Goal: Task Accomplishment & Management: Use online tool/utility

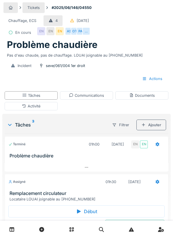
click at [65, 196] on div "Locataire LOUAI joignable au 0486.14.62.78" at bounding box center [88, 198] width 156 height 5
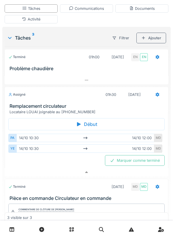
scroll to position [105, 0]
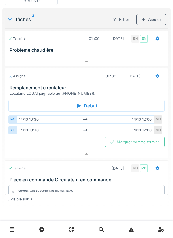
click at [63, 89] on h3 "Remplacement circulateur" at bounding box center [88, 87] width 156 height 5
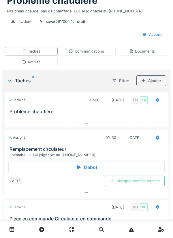
scroll to position [42, 0]
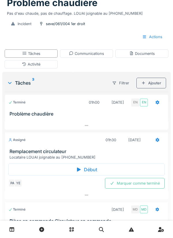
click at [48, 66] on div "Activité" at bounding box center [31, 64] width 53 height 8
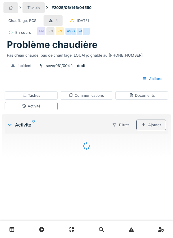
click at [157, 127] on div "Ajouter" at bounding box center [152, 124] width 30 height 11
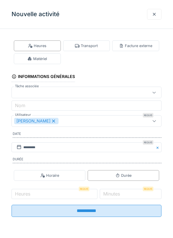
click at [52, 62] on div "Matériel" at bounding box center [37, 58] width 47 height 11
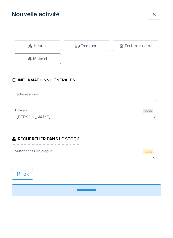
click at [35, 156] on div at bounding box center [77, 157] width 126 height 6
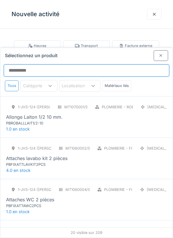
click at [28, 64] on input "Sélectionnez un produit" at bounding box center [87, 70] width 166 height 12
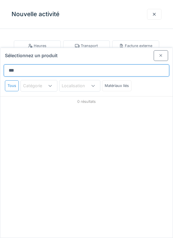
type input "****"
type input "*********"
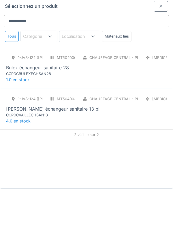
click at [56, 155] on div "Vaillant échangeur sanitaire 13 pl" at bounding box center [53, 158] width 94 height 7
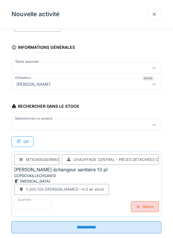
scroll to position [44, 0]
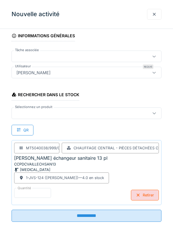
click at [95, 213] on input "**********" at bounding box center [87, 216] width 150 height 12
click at [155, 12] on div at bounding box center [154, 14] width 5 height 5
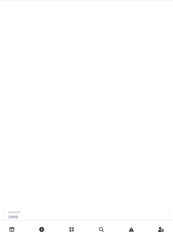
scroll to position [0, 0]
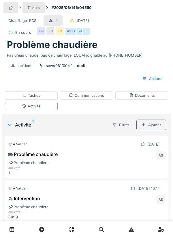
click at [168, 237] on div at bounding box center [86, 229] width 173 height 17
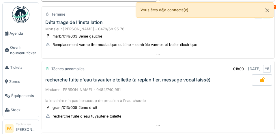
scroll to position [42, 0]
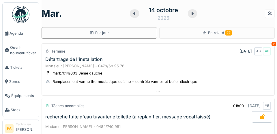
click at [13, 32] on span "Agenda" at bounding box center [23, 33] width 27 height 5
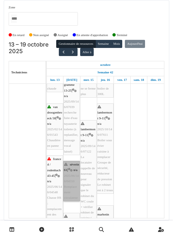
click at [76, 134] on link "séverin 61 | n/a 2025/06/146/04550 Remplacement circulateur" at bounding box center [71, 181] width 16 height 40
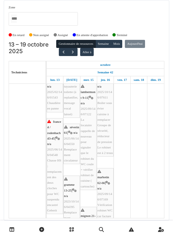
scroll to position [108, 0]
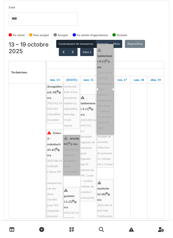
click at [73, 134] on link "séverin 61 | n/a 2025/06/146/04550 Remplacement circulateur" at bounding box center [71, 155] width 16 height 40
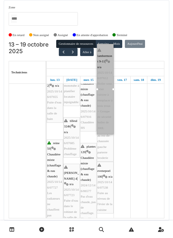
scroll to position [248, 0]
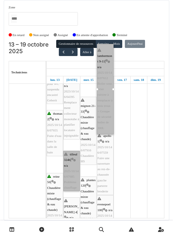
click at [72, 134] on link "tilleul 324b | n/a 2025/10/146/07685 Problème chauffage" at bounding box center [71, 171] width 16 height 40
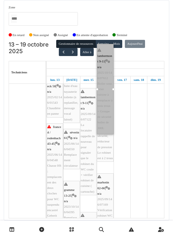
scroll to position [103, 0]
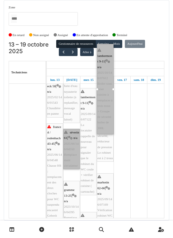
click at [73, 134] on link "séverin 61 | n/a 2025/06/146/04550 Remplacement circulateur" at bounding box center [71, 149] width 16 height 40
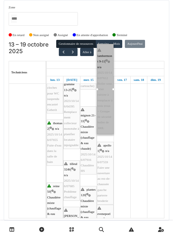
scroll to position [209, 0]
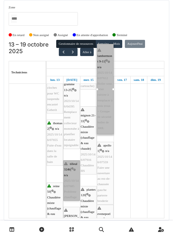
click at [71, 134] on link "tilleul 324b | n/a 2025/10/146/07685 Problème chauffage" at bounding box center [71, 180] width 16 height 40
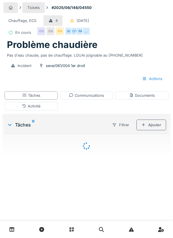
click at [47, 104] on div "Activité" at bounding box center [31, 106] width 53 height 8
click at [155, 126] on div "Ajouter" at bounding box center [152, 124] width 30 height 11
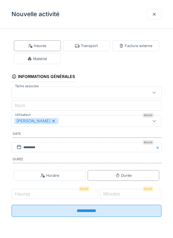
click at [49, 59] on div "Matériel" at bounding box center [37, 58] width 47 height 11
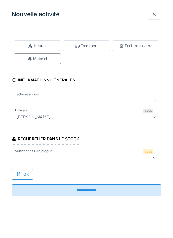
click at [40, 158] on div at bounding box center [77, 157] width 126 height 6
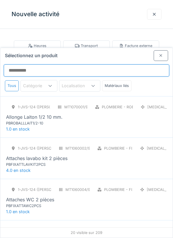
click at [34, 64] on input "Sélectionnez un produit" at bounding box center [87, 70] width 166 height 12
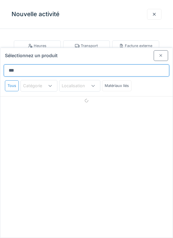
type input "****"
type input "*********"
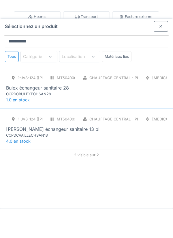
click at [52, 162] on div "CCPDCVAILLECHSAN13" at bounding box center [40, 164] width 69 height 5
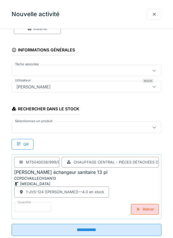
scroll to position [44, 0]
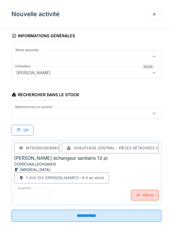
click at [119, 215] on input "**********" at bounding box center [87, 216] width 150 height 12
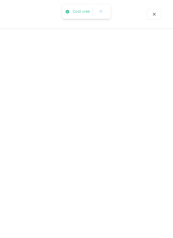
scroll to position [0, 0]
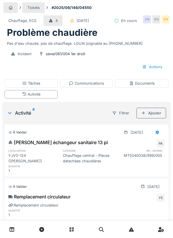
click at [104, 80] on div "Communications" at bounding box center [86, 83] width 53 height 8
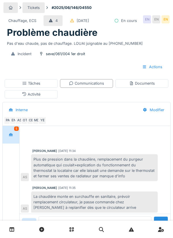
click at [144, 85] on div "Documents" at bounding box center [142, 83] width 26 height 5
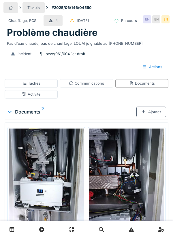
click at [154, 111] on div "Ajouter" at bounding box center [152, 111] width 30 height 11
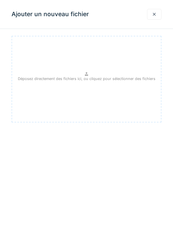
click at [110, 89] on div "Déposez directement des fichiers ici, ou cliquez pour sélectionner des fichiers" at bounding box center [87, 79] width 150 height 87
type input "**********"
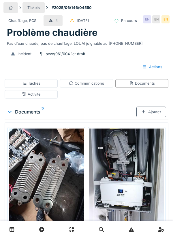
click at [94, 84] on div "Communications" at bounding box center [86, 83] width 35 height 5
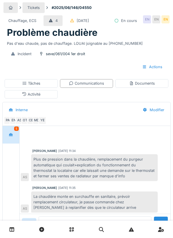
scroll to position [94, 0]
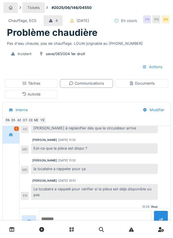
click at [83, 229] on textarea at bounding box center [95, 219] width 113 height 18
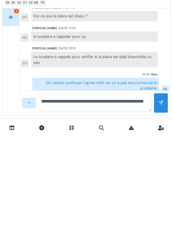
scroll to position [16, 0]
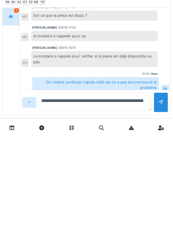
type textarea "**********"
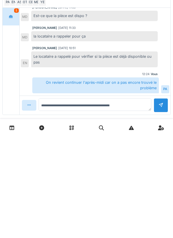
click at [159, 208] on div at bounding box center [161, 207] width 14 height 14
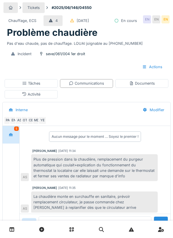
scroll to position [17, 0]
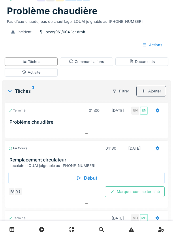
click at [145, 191] on div "Marquer comme terminé" at bounding box center [135, 191] width 60 height 11
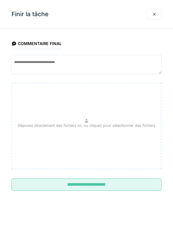
click at [135, 188] on input "**********" at bounding box center [87, 184] width 150 height 12
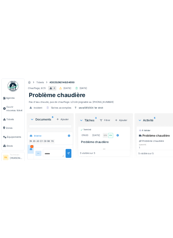
scroll to position [365, 0]
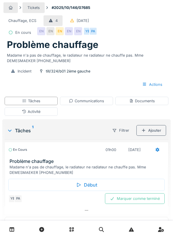
click at [85, 181] on div "Début" at bounding box center [86, 185] width 156 height 12
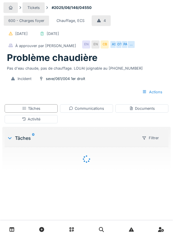
click at [48, 119] on div "Activité" at bounding box center [31, 119] width 53 height 8
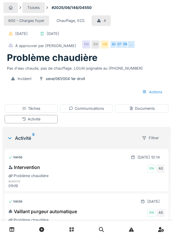
click at [51, 119] on div "Activité" at bounding box center [31, 119] width 53 height 8
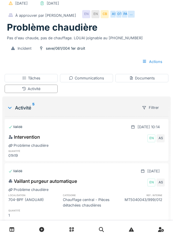
scroll to position [28, 0]
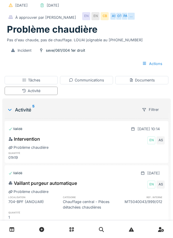
click at [106, 112] on div "Activité 5" at bounding box center [71, 109] width 128 height 7
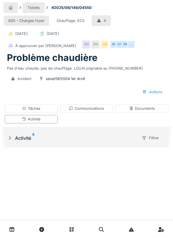
scroll to position [0, 0]
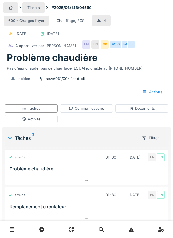
click at [48, 109] on div "Tâches" at bounding box center [31, 108] width 53 height 8
click at [46, 122] on div "Activité" at bounding box center [31, 119] width 53 height 8
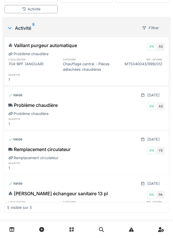
scroll to position [60, 0]
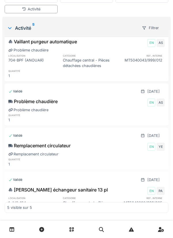
click at [144, 152] on div "Remplacement circulateur" at bounding box center [86, 153] width 156 height 5
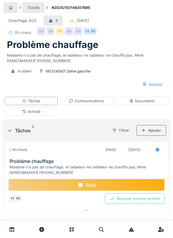
click at [103, 104] on div "Communications" at bounding box center [86, 101] width 53 height 8
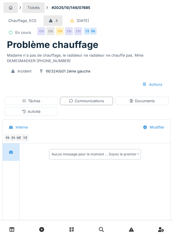
click at [103, 100] on div "Communications" at bounding box center [86, 100] width 35 height 5
click at [104, 105] on div "Communications" at bounding box center [86, 101] width 53 height 8
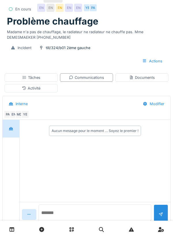
click at [91, 223] on textarea at bounding box center [95, 213] width 113 height 18
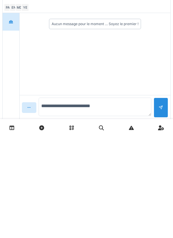
scroll to position [30, 0]
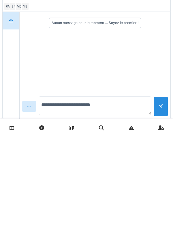
type textarea "**********"
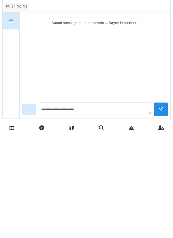
click at [164, 206] on div at bounding box center [161, 211] width 14 height 14
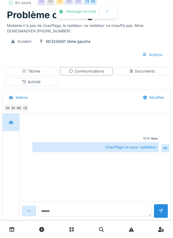
click at [145, 70] on div "Documents" at bounding box center [142, 70] width 26 height 5
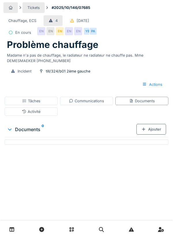
click at [158, 130] on div "Ajouter" at bounding box center [152, 129] width 30 height 11
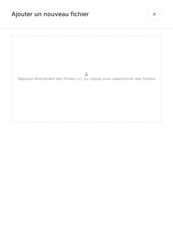
click at [132, 77] on p "Déposez directement des fichiers ici, ou cliquez pour sélectionner des fichiers" at bounding box center [87, 78] width 138 height 5
type input "**********"
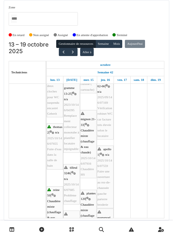
scroll to position [205, 0]
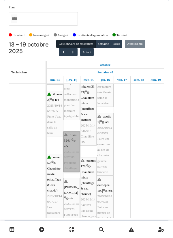
click at [74, 137] on link "tilleul 324b | n/a 2025/10/146/07685 Problème chauffage" at bounding box center [71, 151] width 16 height 40
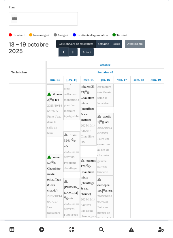
click at [63, 52] on span "button" at bounding box center [63, 52] width 5 height 5
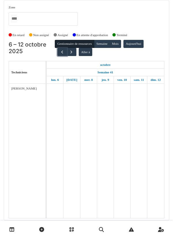
scroll to position [0, 0]
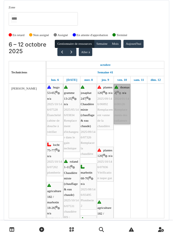
click at [123, 106] on link "thomas 2 | n/a 2024/01/146/00126 Remplacements des radiateurs" at bounding box center [122, 104] width 16 height 40
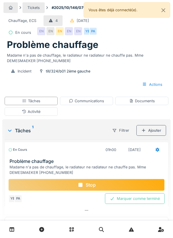
click at [133, 195] on div "Marquer comme terminé" at bounding box center [135, 198] width 60 height 11
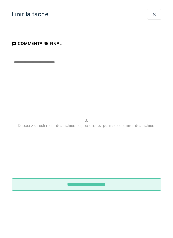
click at [122, 187] on input "**********" at bounding box center [87, 184] width 150 height 12
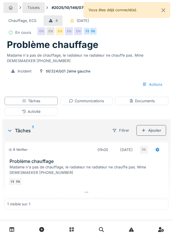
click at [3, 217] on div "Tickets #2025/10/146/07685 Chauffage, ECS 4 [DATE] En cours EN EN EN EN EN YE P…" at bounding box center [86, 121] width 173 height 243
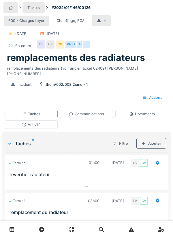
click at [61, 44] on div "CB" at bounding box center [60, 44] width 8 height 8
click at [53, 44] on div "CV" at bounding box center [50, 44] width 8 height 8
click at [85, 43] on div "…" at bounding box center [86, 44] width 8 height 8
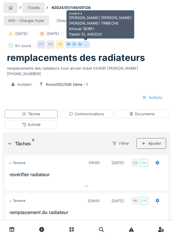
click at [158, 34] on div "600 - Charges foyer Chauffage, ECS 4 [DATE] [DATE] En cours CV CV CB PA OT AS …" at bounding box center [86, 33] width 166 height 38
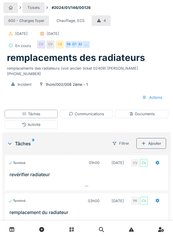
click at [53, 120] on div "Activité" at bounding box center [31, 124] width 53 height 8
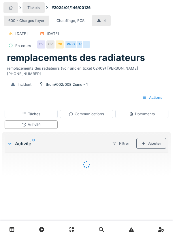
click at [157, 140] on div "Ajouter" at bounding box center [152, 143] width 30 height 11
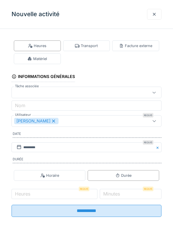
click at [52, 60] on div "Matériel" at bounding box center [37, 58] width 47 height 11
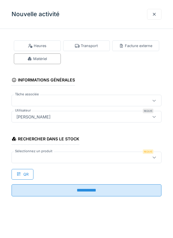
click at [37, 156] on div at bounding box center [77, 157] width 126 height 6
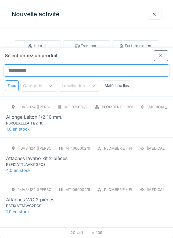
click at [60, 64] on input "Sélectionnez un produit" at bounding box center [87, 70] width 166 height 12
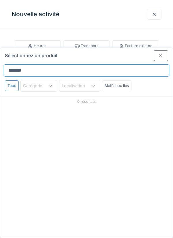
click at [11, 64] on input "*******" at bounding box center [87, 70] width 166 height 12
click at [40, 64] on input "*******" at bounding box center [87, 70] width 166 height 12
click at [12, 64] on input "*******" at bounding box center [87, 70] width 166 height 12
type input "********"
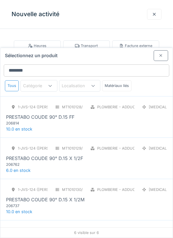
click at [63, 113] on div "PRESTABO COUDE 90° D.15 FF" at bounding box center [40, 116] width 68 height 7
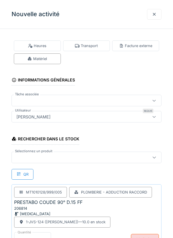
click at [23, 154] on div at bounding box center [87, 158] width 150 height 12
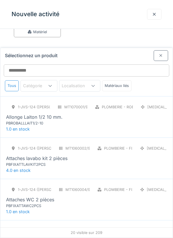
scroll to position [38, 0]
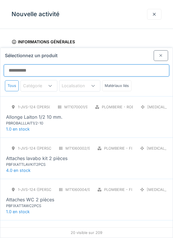
click at [27, 64] on input "Sélectionnez un produit" at bounding box center [87, 70] width 166 height 12
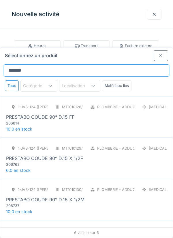
type input "********"
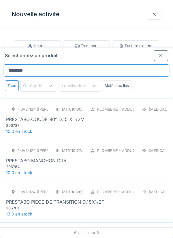
scroll to position [85, 0]
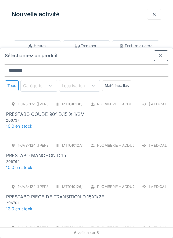
click at [80, 111] on div "PRESTABO COUDE 90° D.15 X 1/2M" at bounding box center [45, 114] width 79 height 7
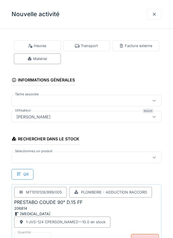
click at [31, 154] on div at bounding box center [77, 157] width 126 height 6
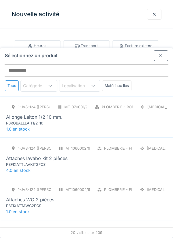
scroll to position [38, 0]
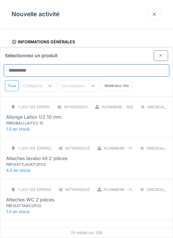
click at [25, 64] on input "Sélectionnez un produit" at bounding box center [87, 70] width 166 height 12
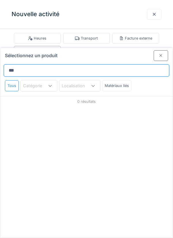
type input "****"
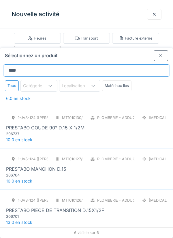
scroll to position [94, 0]
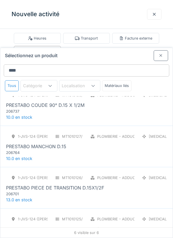
click at [55, 150] on div "206764" at bounding box center [40, 152] width 69 height 5
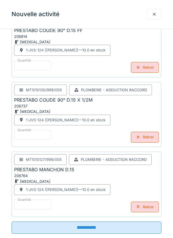
scroll to position [172, 0]
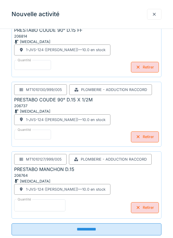
click at [35, 203] on input "*" at bounding box center [39, 205] width 51 height 12
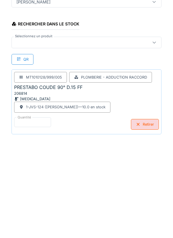
scroll to position [0, 0]
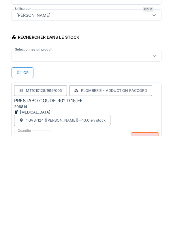
type input "*"
click at [33, 153] on label "Sélectionnez un produit" at bounding box center [34, 151] width 40 height 5
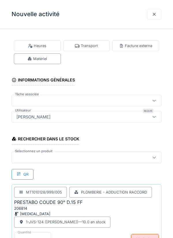
click at [39, 158] on div at bounding box center [77, 157] width 126 height 6
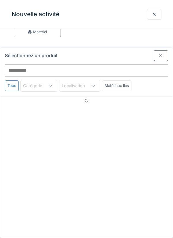
scroll to position [38, 0]
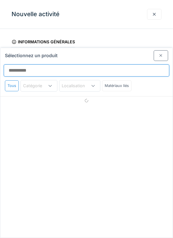
click at [55, 64] on input "Sélectionnez un produit" at bounding box center [87, 70] width 166 height 12
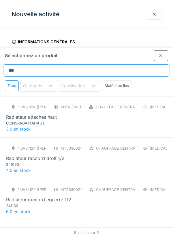
type input "*********"
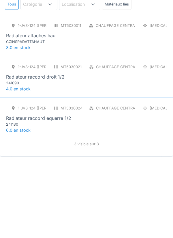
click at [59, 196] on div "Radiateur raccord equerre 1/2" at bounding box center [38, 199] width 65 height 7
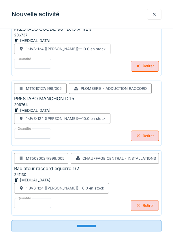
scroll to position [253, 0]
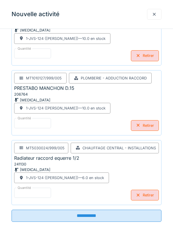
click at [126, 214] on input "**********" at bounding box center [87, 216] width 150 height 12
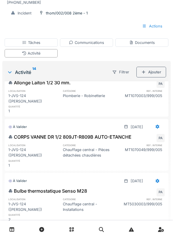
scroll to position [236, 0]
